Goal: Information Seeking & Learning: Learn about a topic

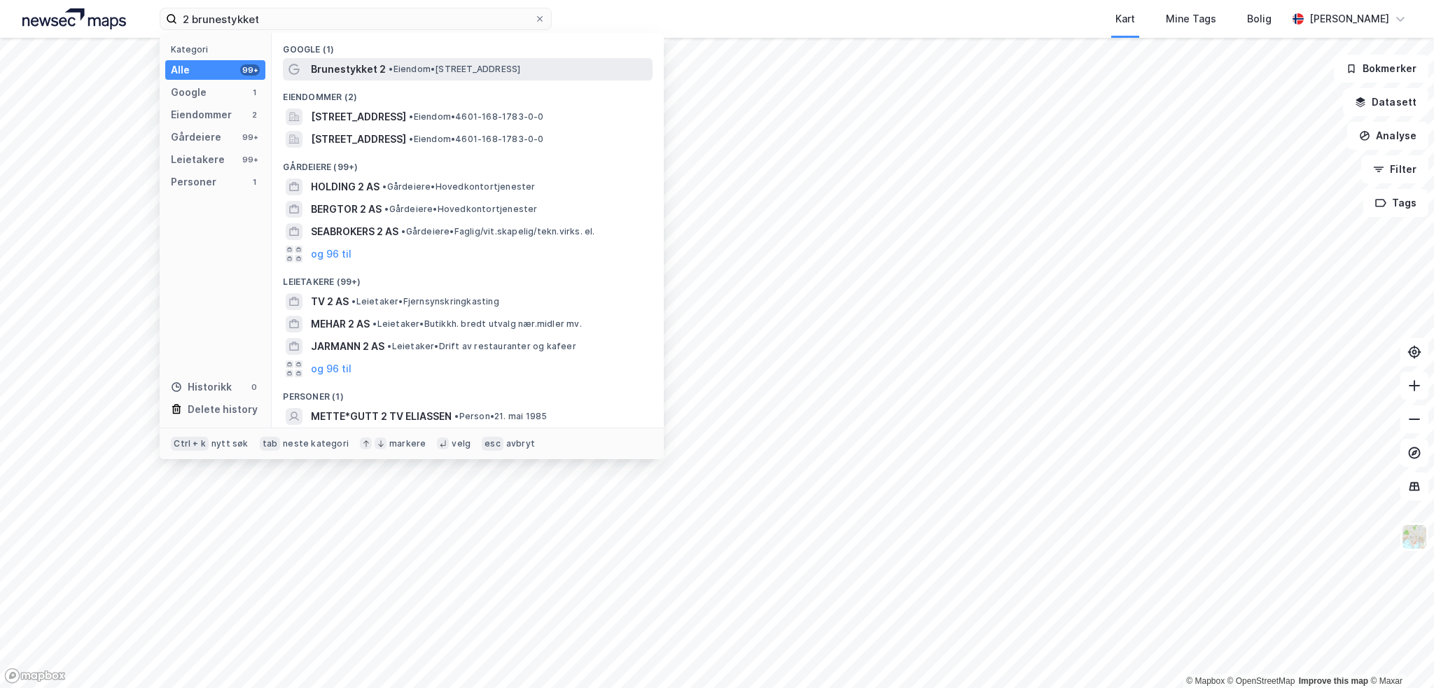
type input "2 brunestykket"
click at [383, 64] on div "Brunestykket 2 • Eiendom • [STREET_ADDRESS]" at bounding box center [480, 69] width 339 height 17
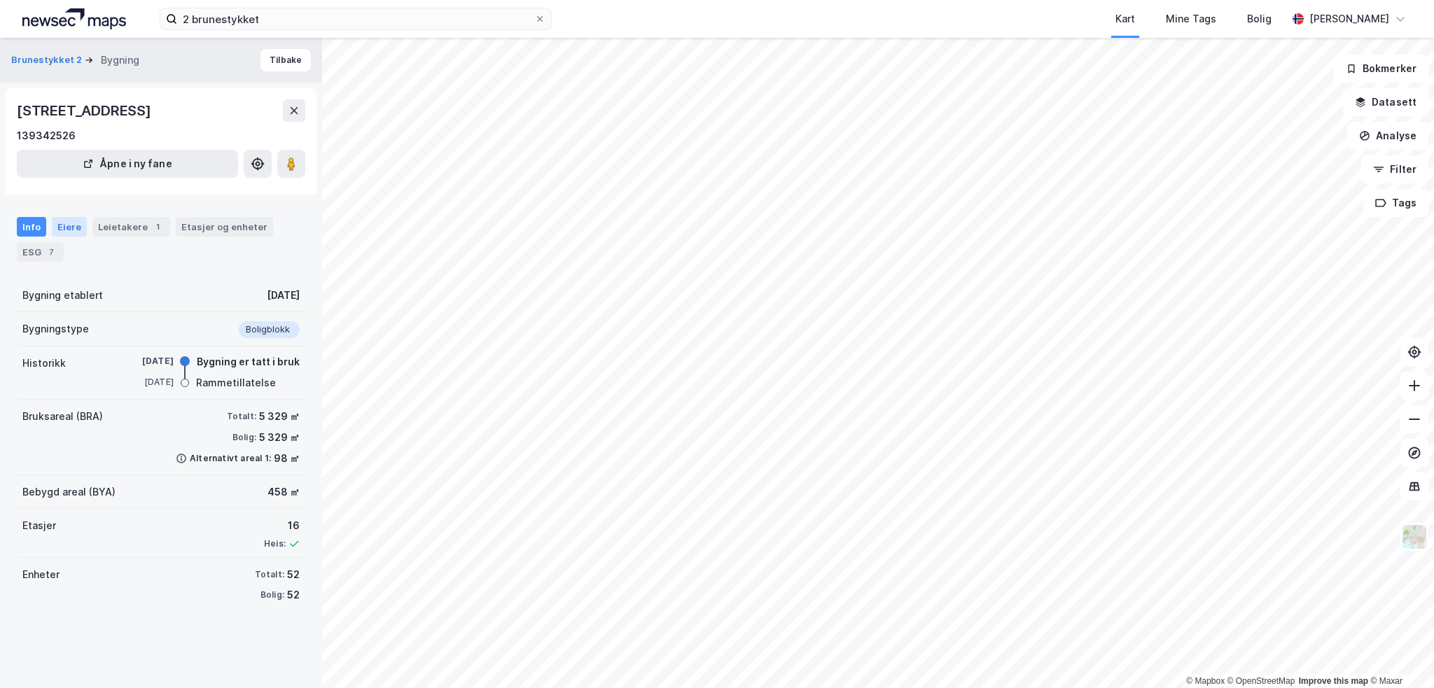
click at [69, 228] on div "Eiere" at bounding box center [69, 227] width 35 height 20
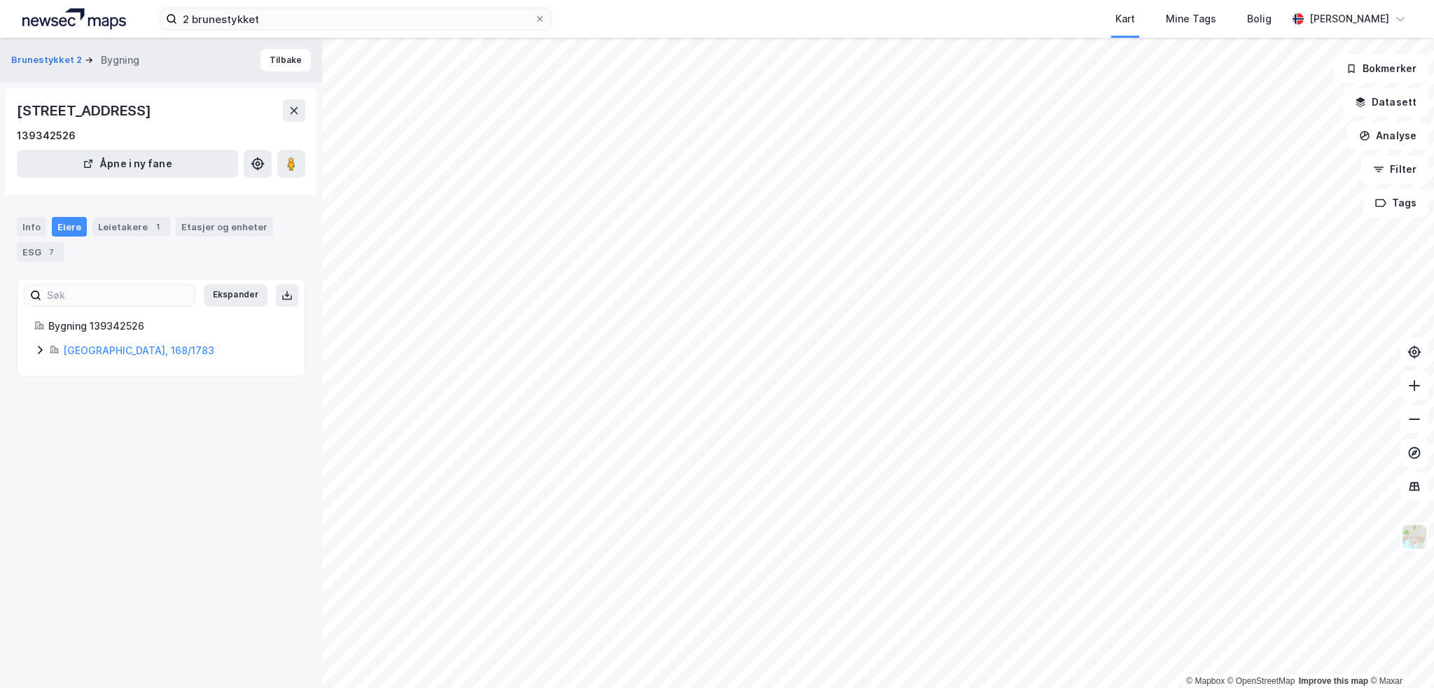
click at [41, 351] on icon at bounding box center [39, 349] width 11 height 11
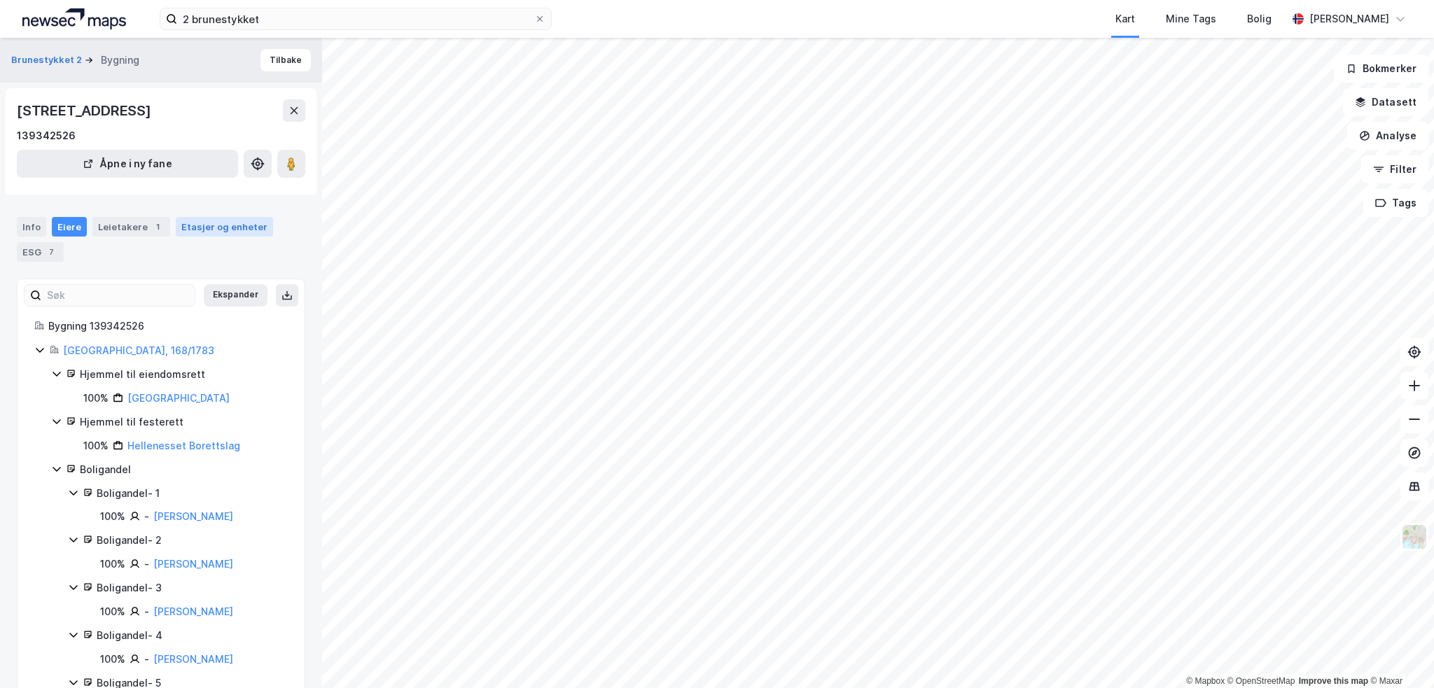
click at [191, 230] on div "Etasjer og enheter" at bounding box center [224, 227] width 86 height 13
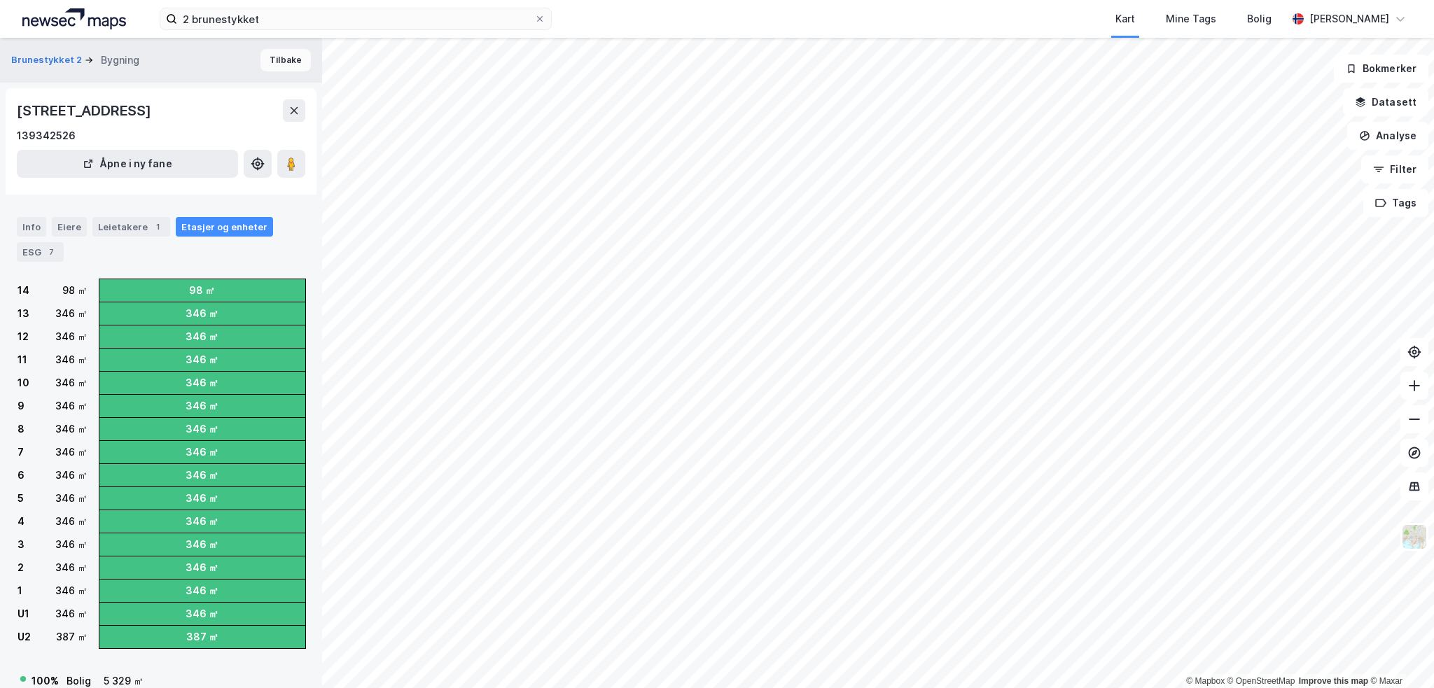
click at [287, 57] on button "Tilbake" at bounding box center [285, 60] width 50 height 22
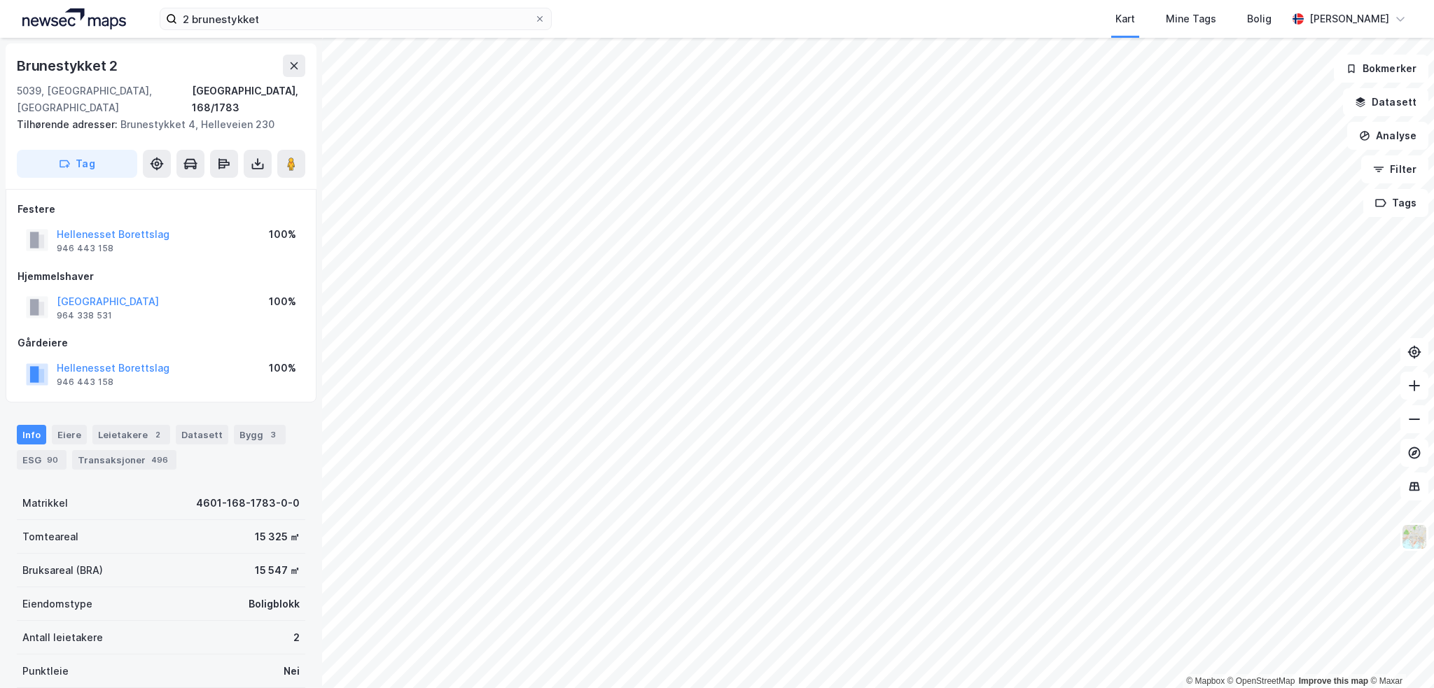
click at [887, 0] on html "2 brunestykket Kart Mine Tags Bolig [PERSON_NAME] © Mapbox © OpenStreetMap Impr…" at bounding box center [717, 344] width 1434 height 688
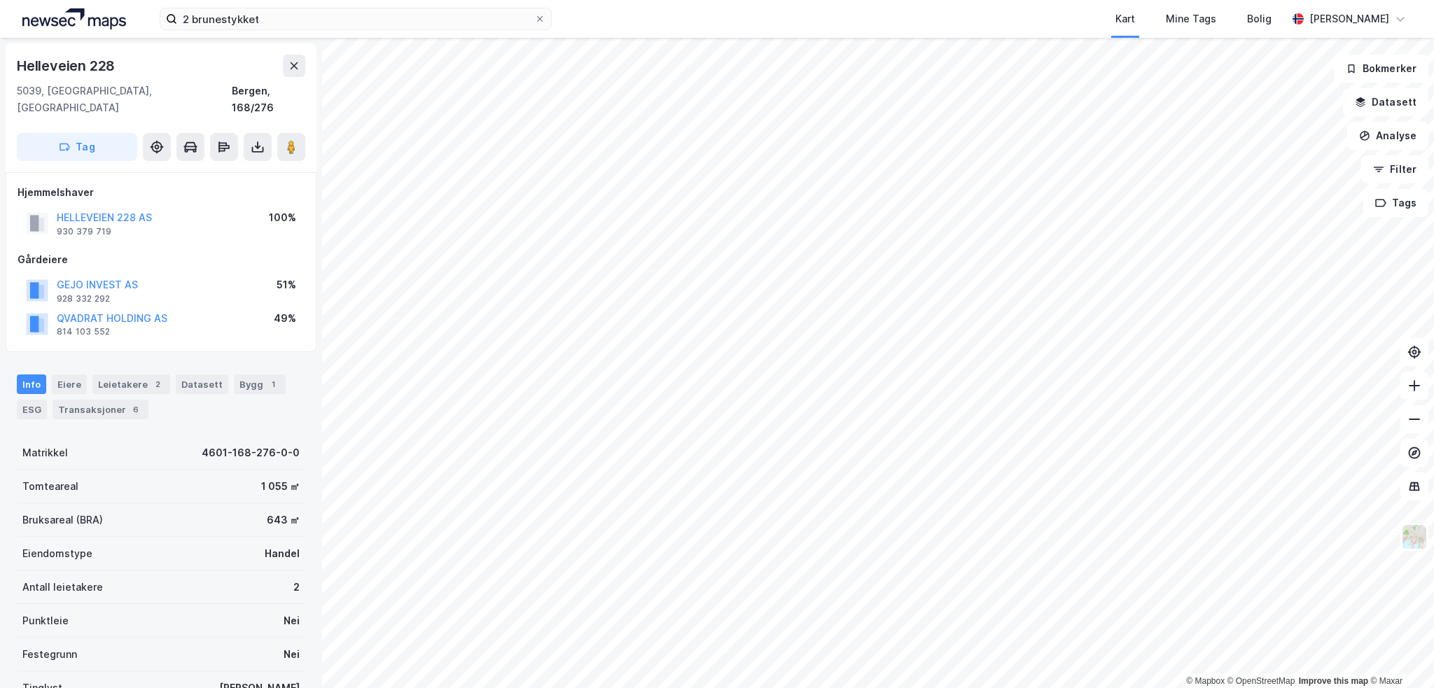
scroll to position [1, 0]
click at [116, 373] on div "Leietakere 2" at bounding box center [131, 383] width 78 height 20
